Goal: Task Accomplishment & Management: Use online tool/utility

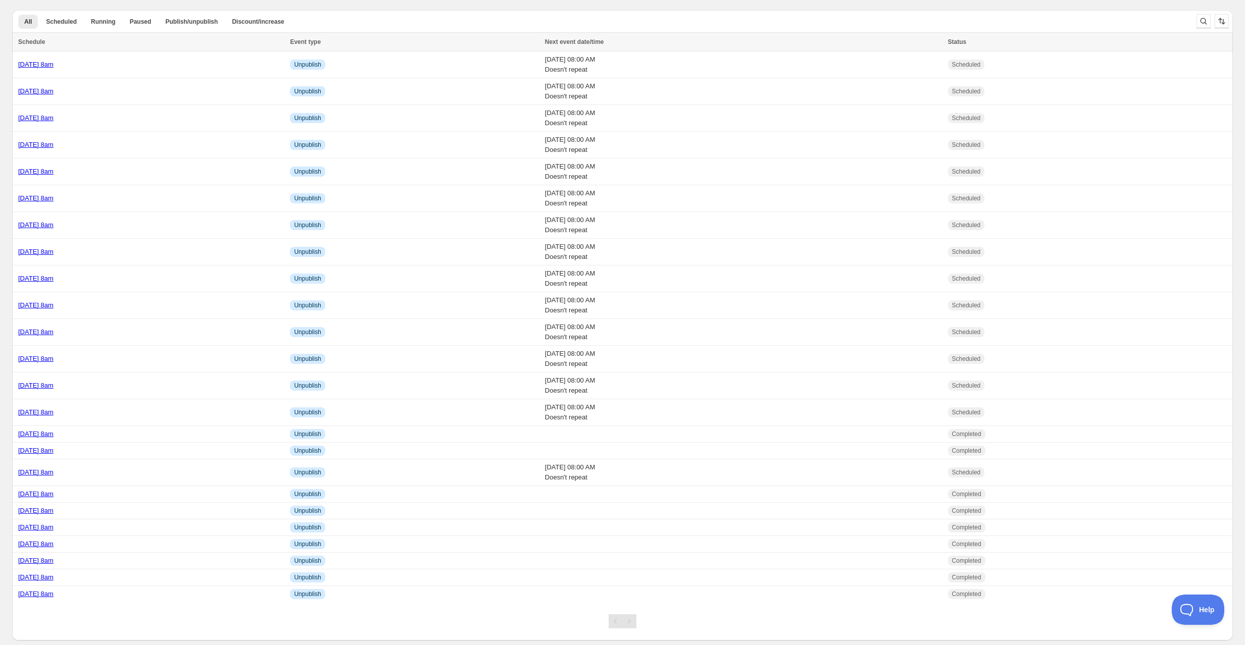
scroll to position [18, 0]
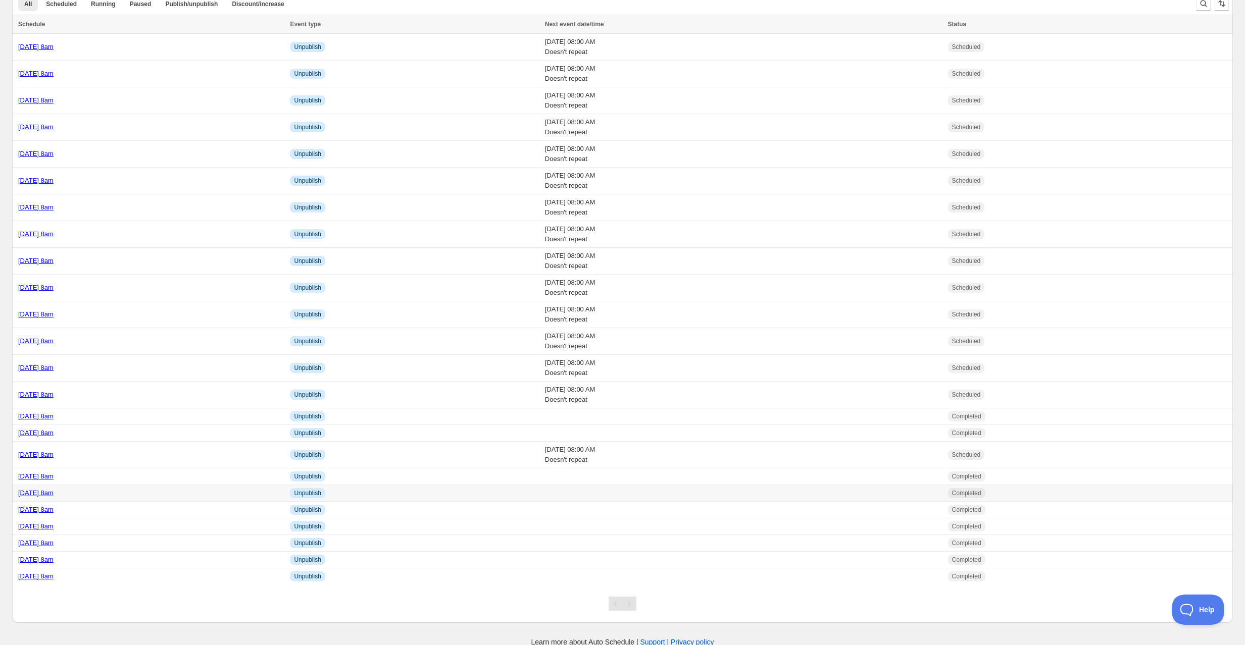
click at [142, 495] on td "[DATE] 8am" at bounding box center [149, 493] width 275 height 17
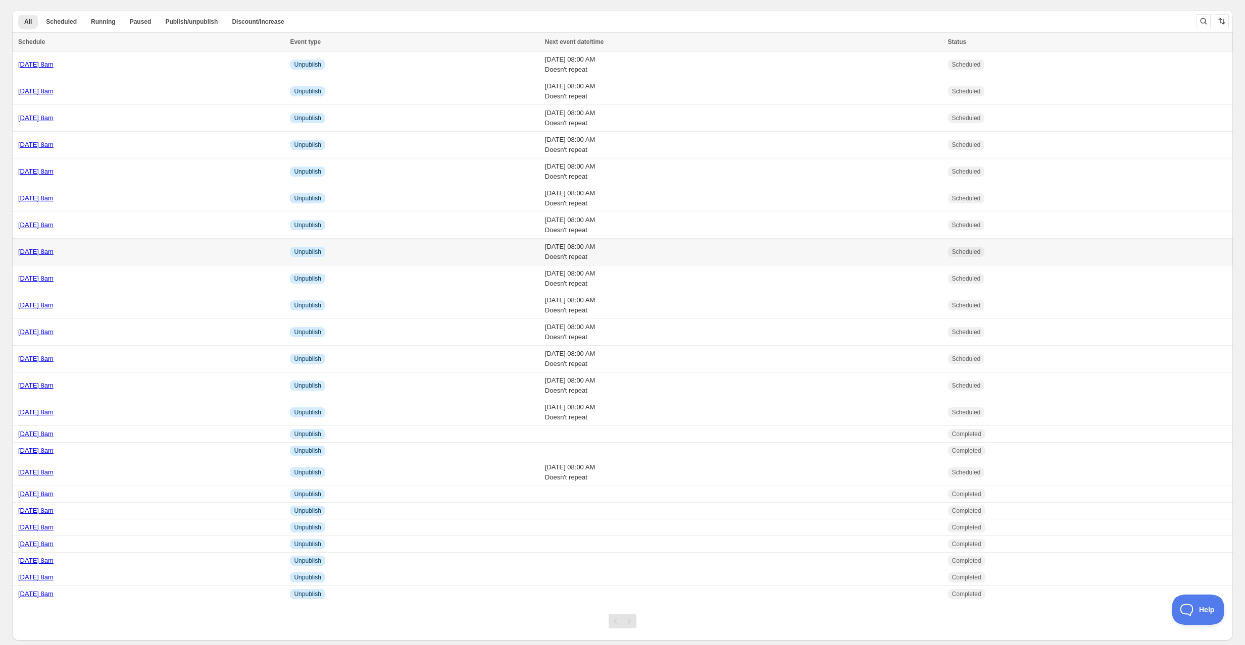
click at [162, 250] on div "[DATE] 8am" at bounding box center [151, 252] width 266 height 10
click at [146, 226] on div "[DATE] 8am" at bounding box center [151, 225] width 266 height 10
click at [158, 364] on td "[DATE] 8am" at bounding box center [149, 359] width 275 height 27
click at [142, 433] on div "[DATE] 8am" at bounding box center [151, 434] width 266 height 10
click at [157, 354] on div "[DATE] 8am" at bounding box center [151, 359] width 266 height 10
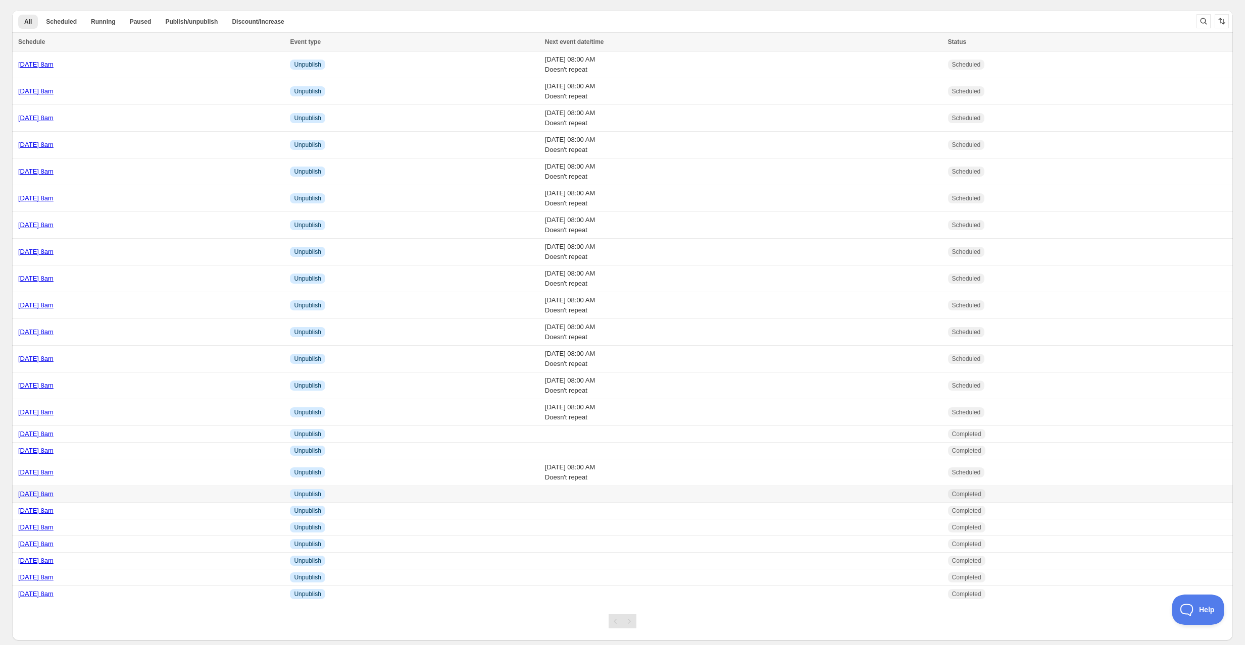
click at [133, 490] on div "[DATE] 8am" at bounding box center [151, 494] width 266 height 10
click at [134, 506] on div "[DATE] 8am" at bounding box center [151, 511] width 266 height 10
click at [135, 523] on div "[DATE] 8am" at bounding box center [151, 528] width 266 height 10
click at [151, 546] on td "[DATE] 8am" at bounding box center [149, 544] width 275 height 17
click at [124, 573] on div "[DATE] 8am" at bounding box center [151, 578] width 266 height 10
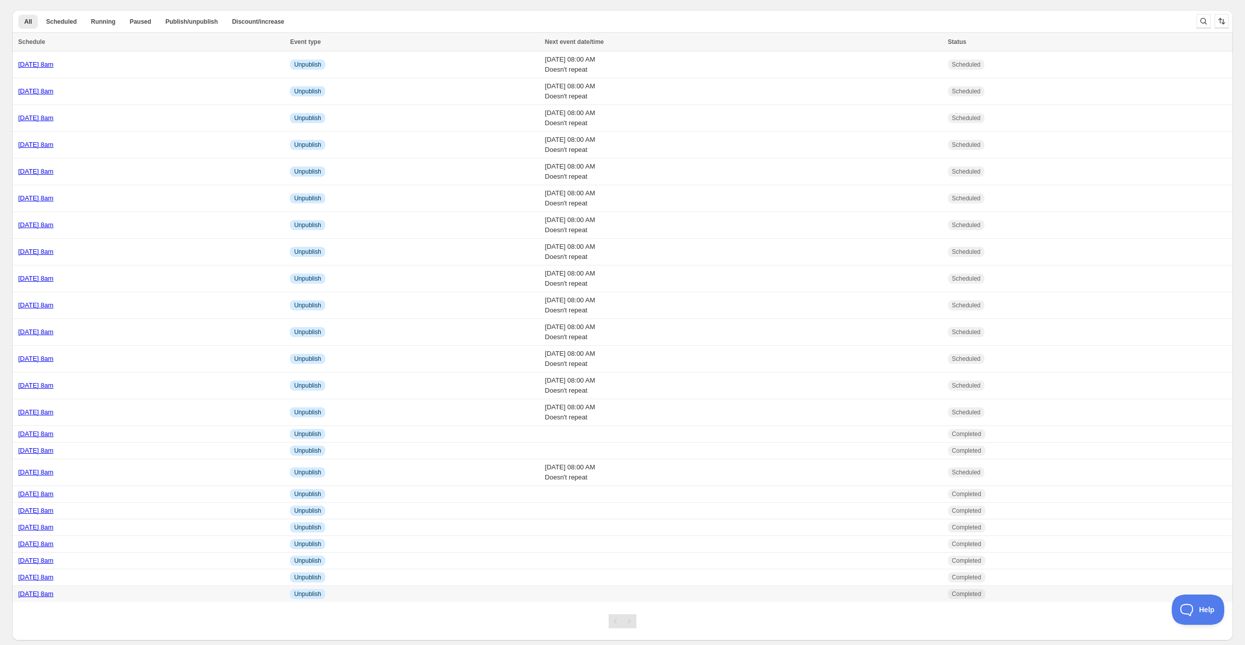
click at [118, 594] on div "[DATE] 8am" at bounding box center [151, 594] width 266 height 10
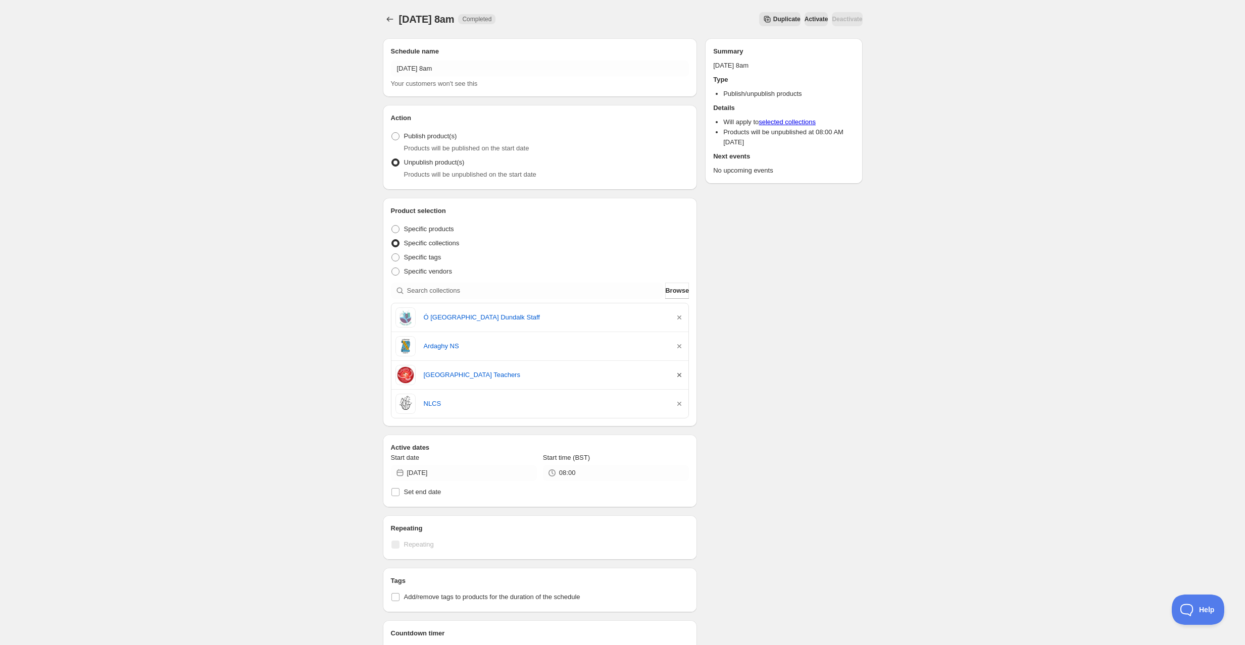
click at [683, 376] on icon "button" at bounding box center [679, 375] width 10 height 10
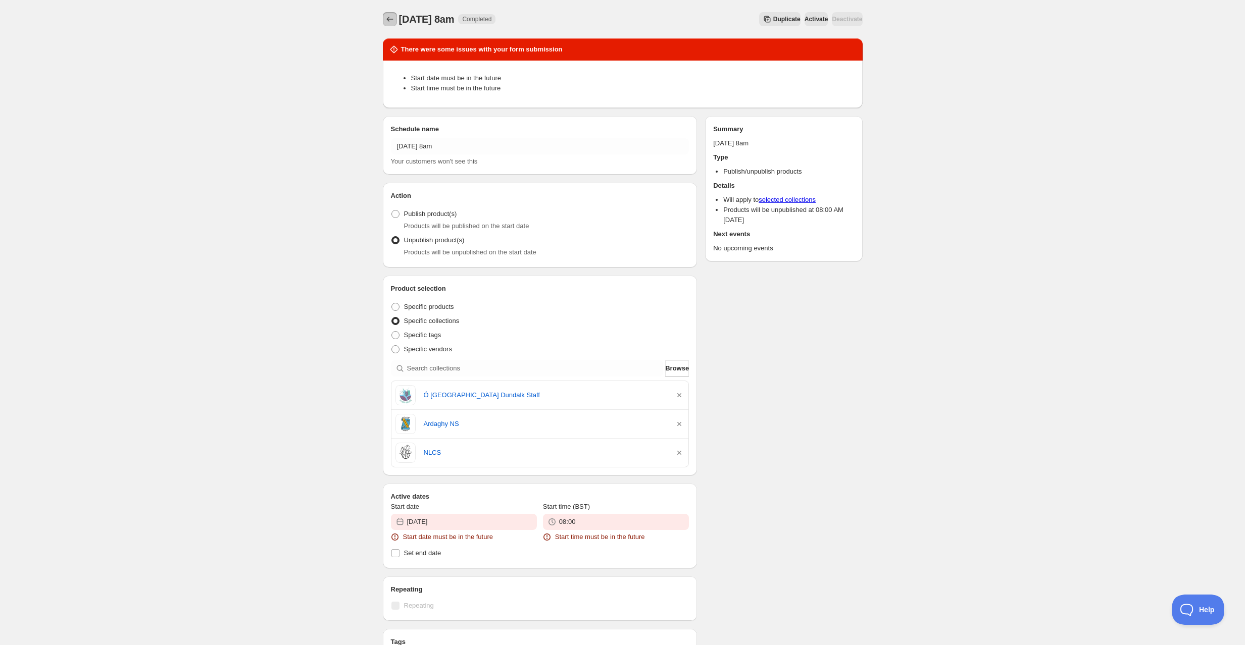
click at [387, 17] on icon "Schedules" at bounding box center [390, 19] width 10 height 10
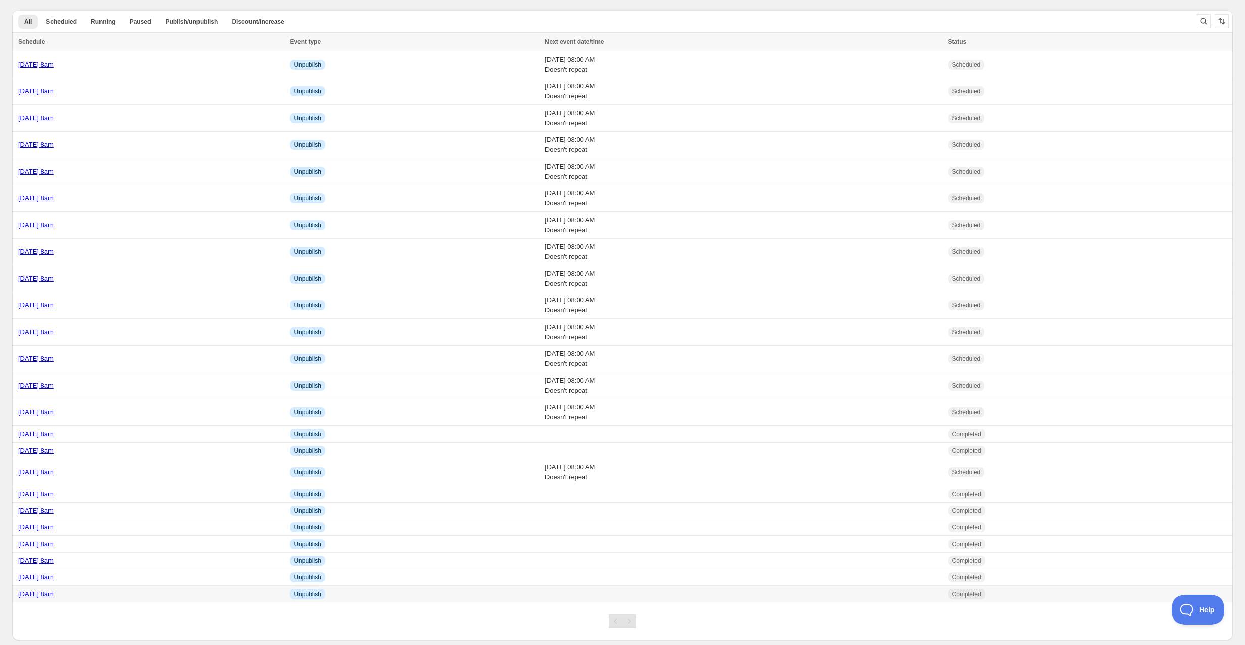
click at [153, 590] on div "[DATE] 8am" at bounding box center [151, 594] width 266 height 10
click at [114, 595] on div "[DATE] 8am" at bounding box center [151, 594] width 266 height 10
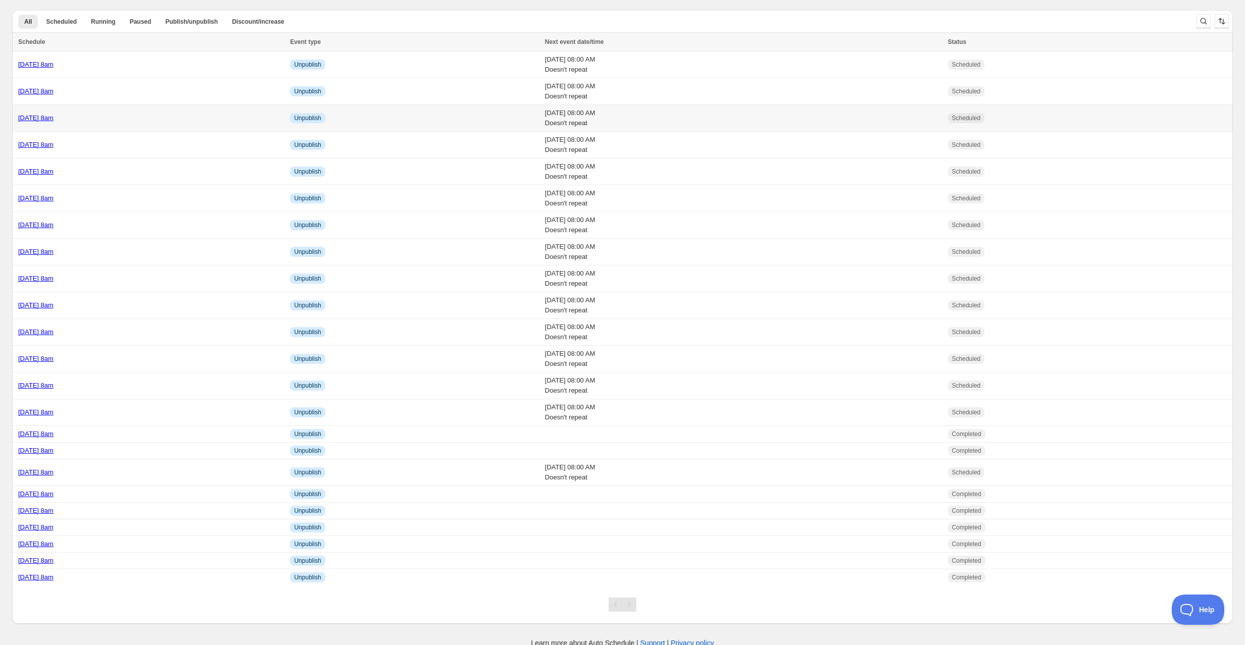
click at [162, 118] on div "[DATE] 8am" at bounding box center [151, 118] width 266 height 10
